Goal: Task Accomplishment & Management: Use online tool/utility

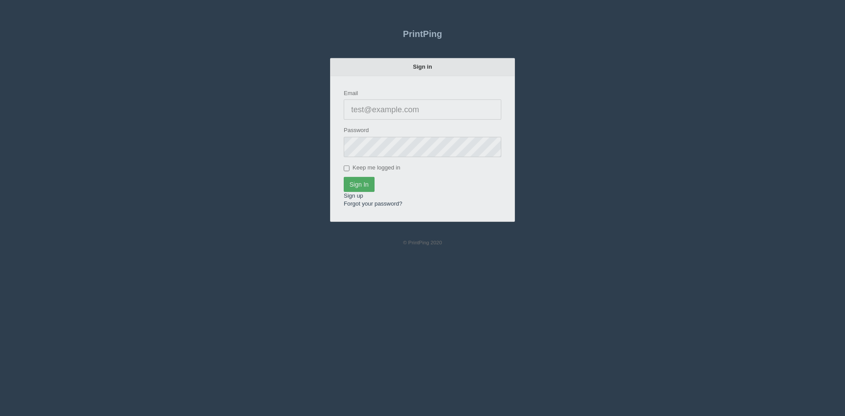
type input "[PERSON_NAME][EMAIL_ADDRESS][DOMAIN_NAME]"
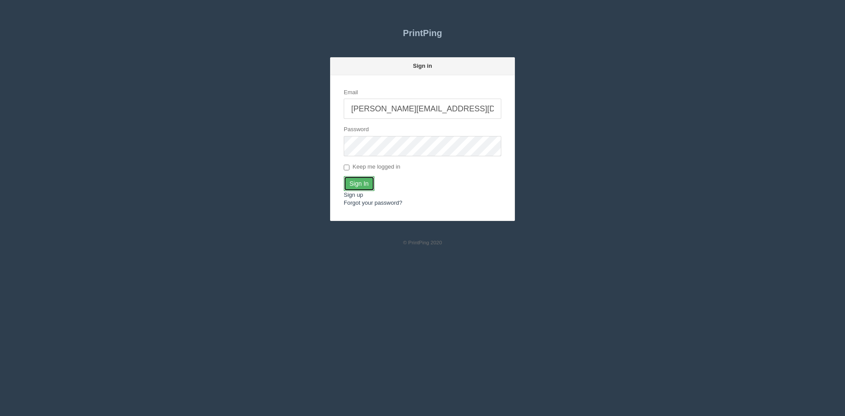
click at [359, 179] on input "Sign In" at bounding box center [359, 183] width 31 height 15
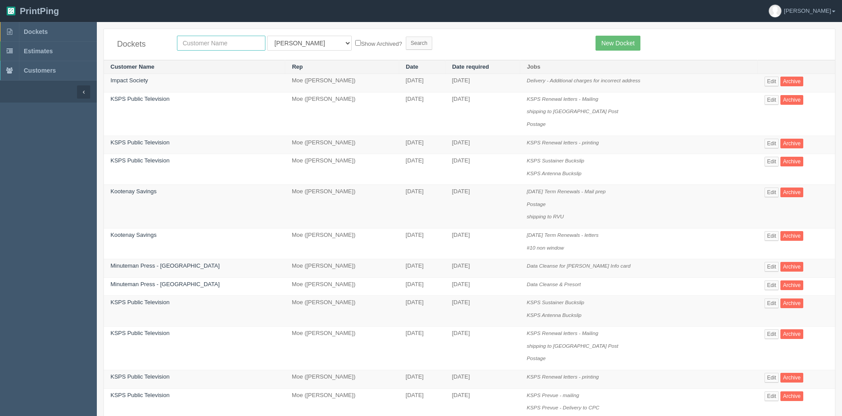
click at [201, 44] on input "text" at bounding box center [221, 43] width 89 height 15
type input "mj sales"
click at [280, 43] on select "All Users Ali Ali Test 1 Aly Amy Ankit Arif Brandon Dan France Greg Jim Mark Ma…" at bounding box center [309, 43] width 85 height 15
select select
click at [267, 36] on select "All Users Ali Ali Test 1 Aly Amy Ankit Arif Brandon Dan France Greg Jim Mark Ma…" at bounding box center [309, 43] width 85 height 15
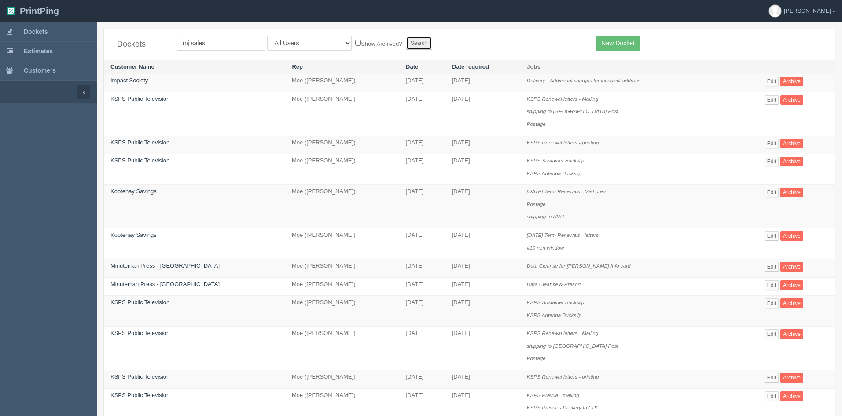
click at [406, 43] on input "Search" at bounding box center [419, 43] width 26 height 13
